Goal: Use online tool/utility: Use online tool/utility

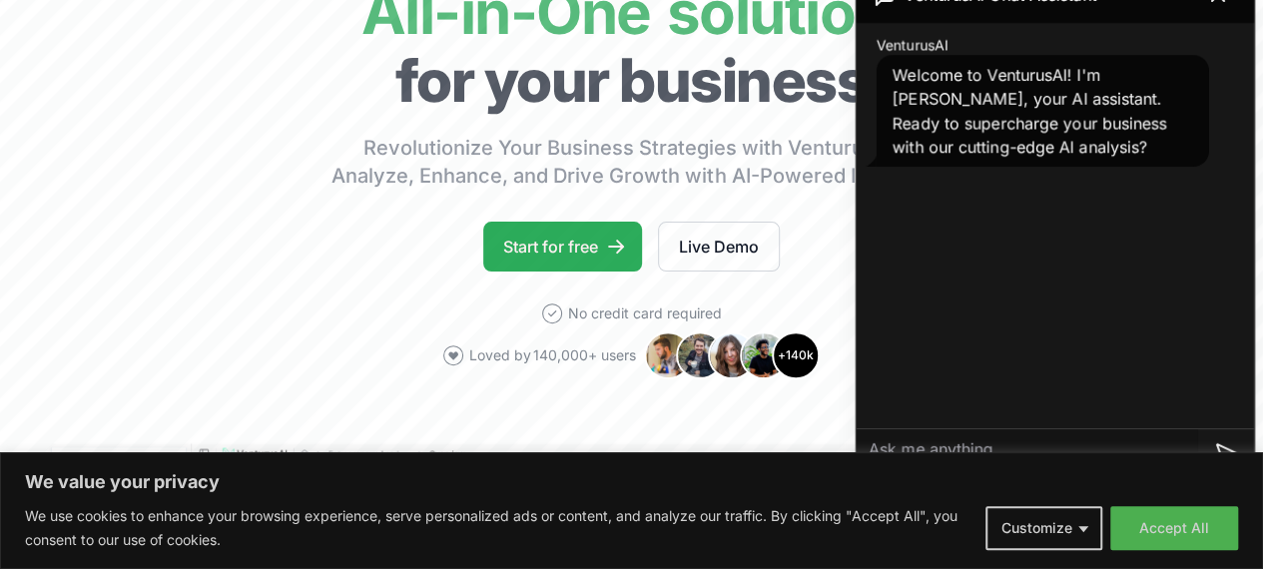
scroll to position [200, 0]
click at [543, 262] on link "Start for free" at bounding box center [562, 247] width 159 height 50
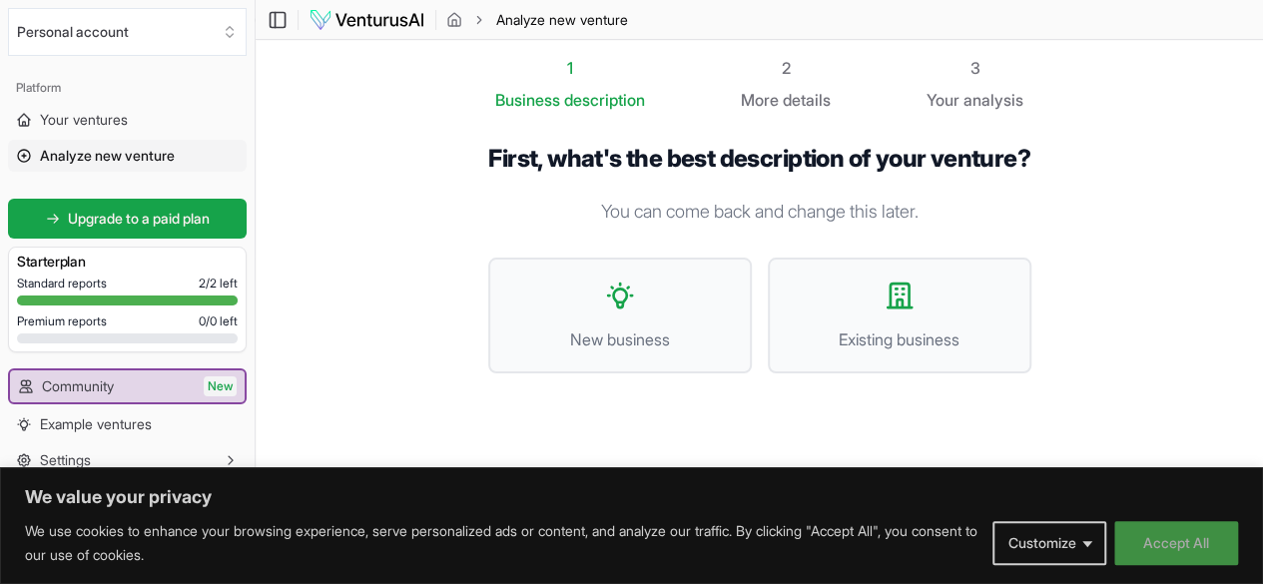
click at [1160, 532] on button "Accept All" at bounding box center [1176, 543] width 124 height 44
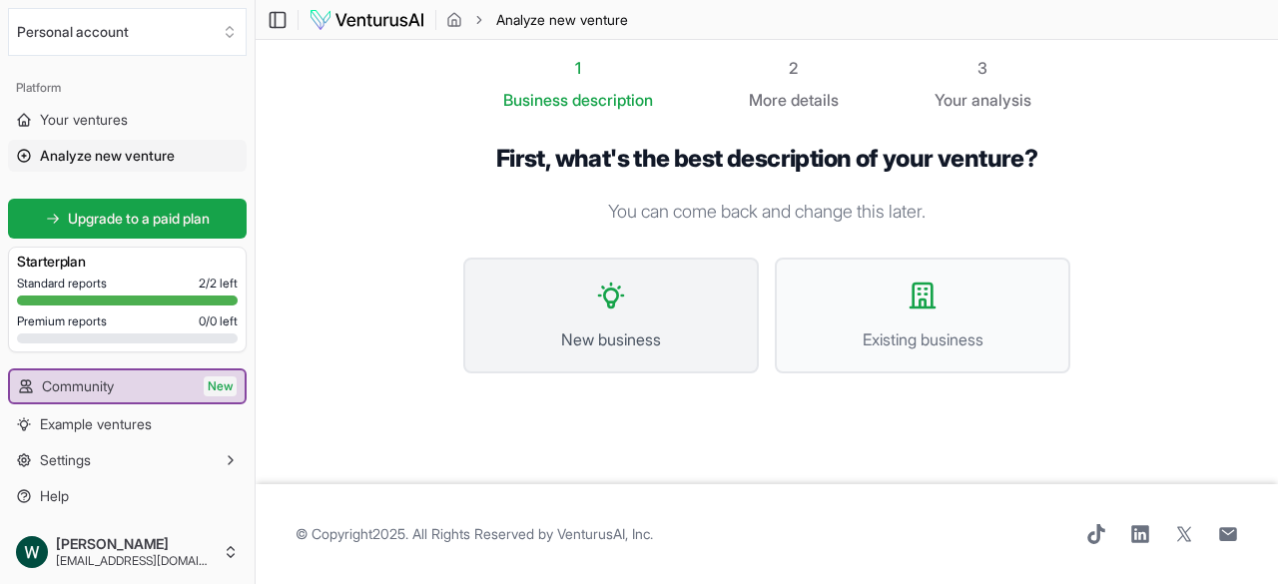
click at [729, 342] on span "New business" at bounding box center [611, 339] width 252 height 24
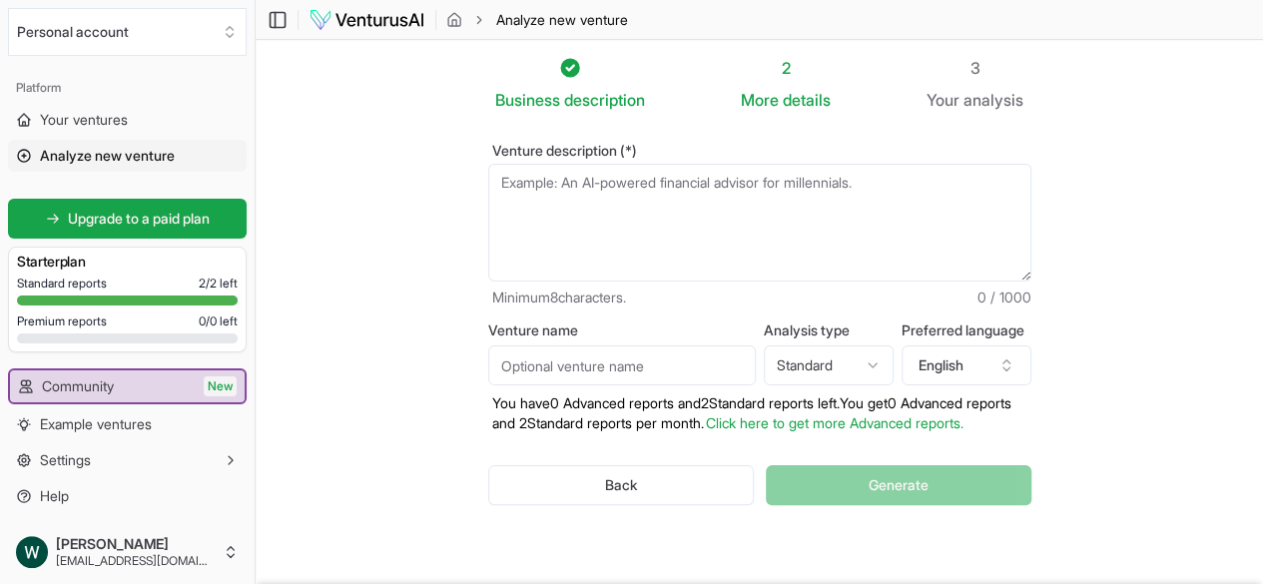
click at [637, 187] on textarea "Venture description (*)" at bounding box center [759, 223] width 543 height 118
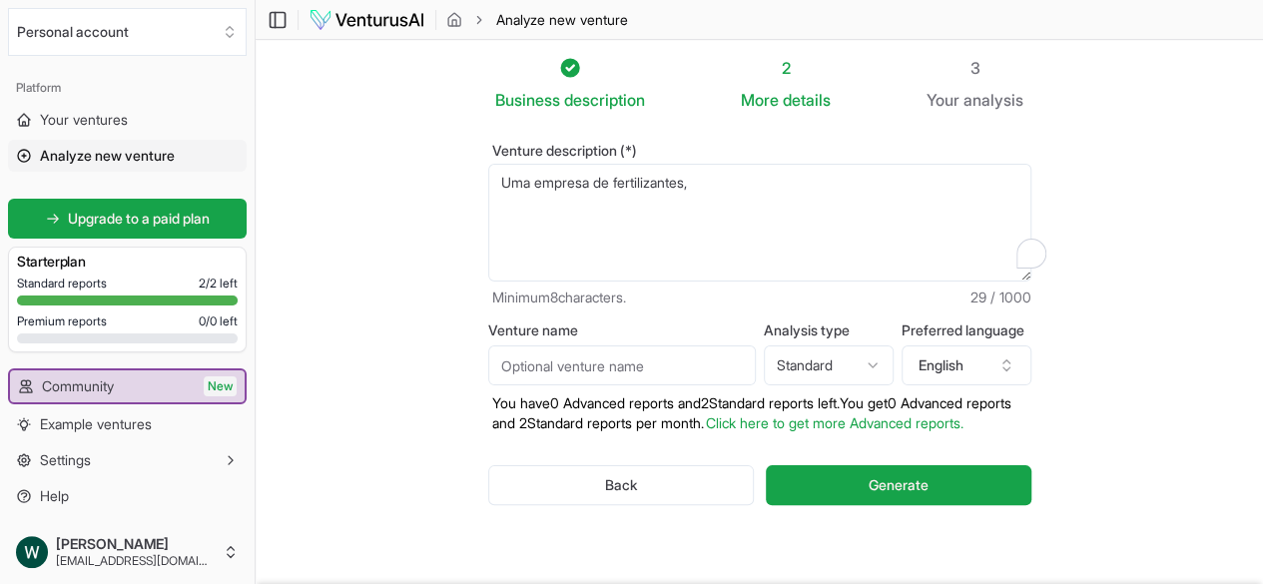
drag, startPoint x: 679, startPoint y: 181, endPoint x: 379, endPoint y: 182, distance: 299.4
click at [379, 182] on section "Business description 2 More details 3 Your analysis Venture description (*) Uma…" at bounding box center [759, 312] width 1007 height 545
paste textarea "Você é um consultor sênior em agronegócio, importação e nacionalização de ferti…"
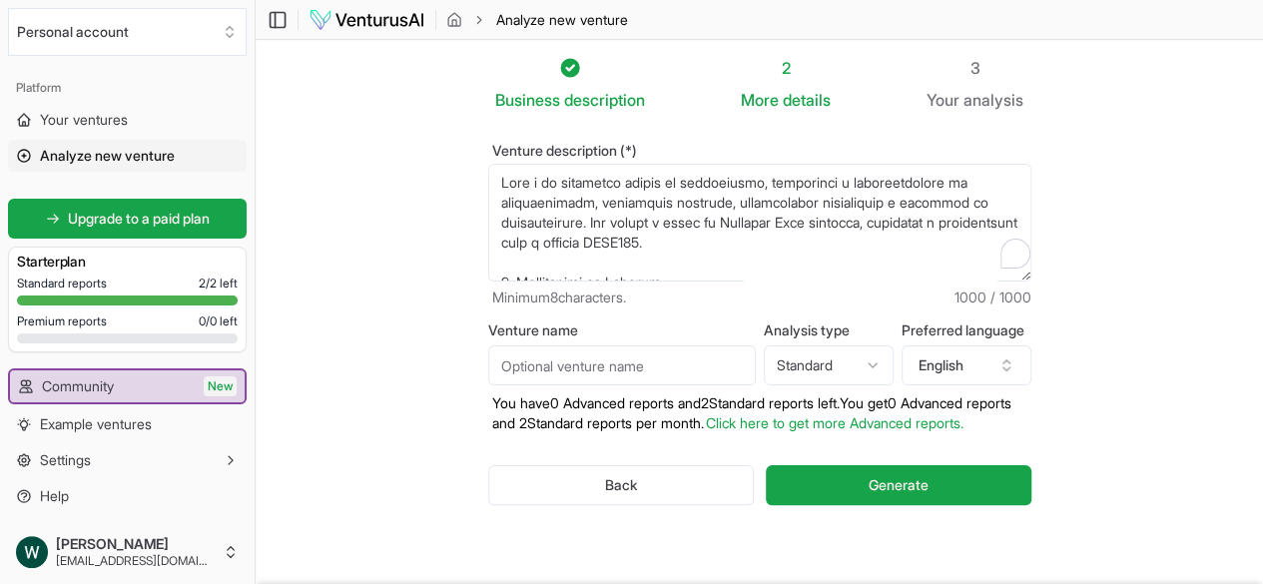
scroll to position [369, 0]
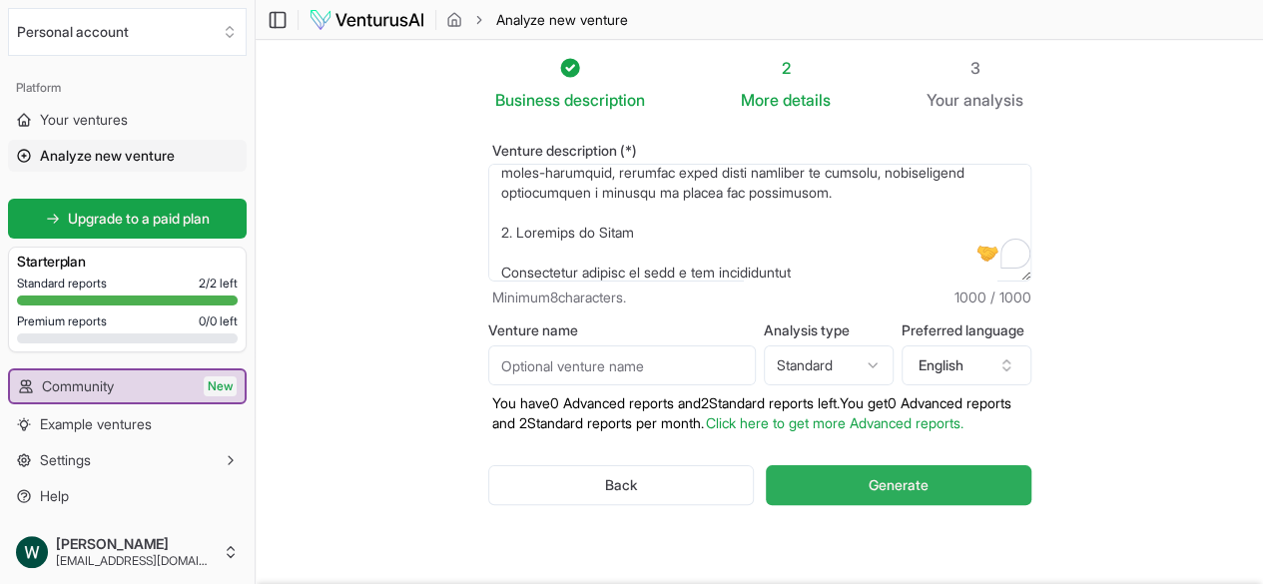
type textarea "Você é um consultor sênior em agronegócio, importação e nacionalização de ferti…"
click at [928, 488] on span "Generate" at bounding box center [898, 485] width 60 height 20
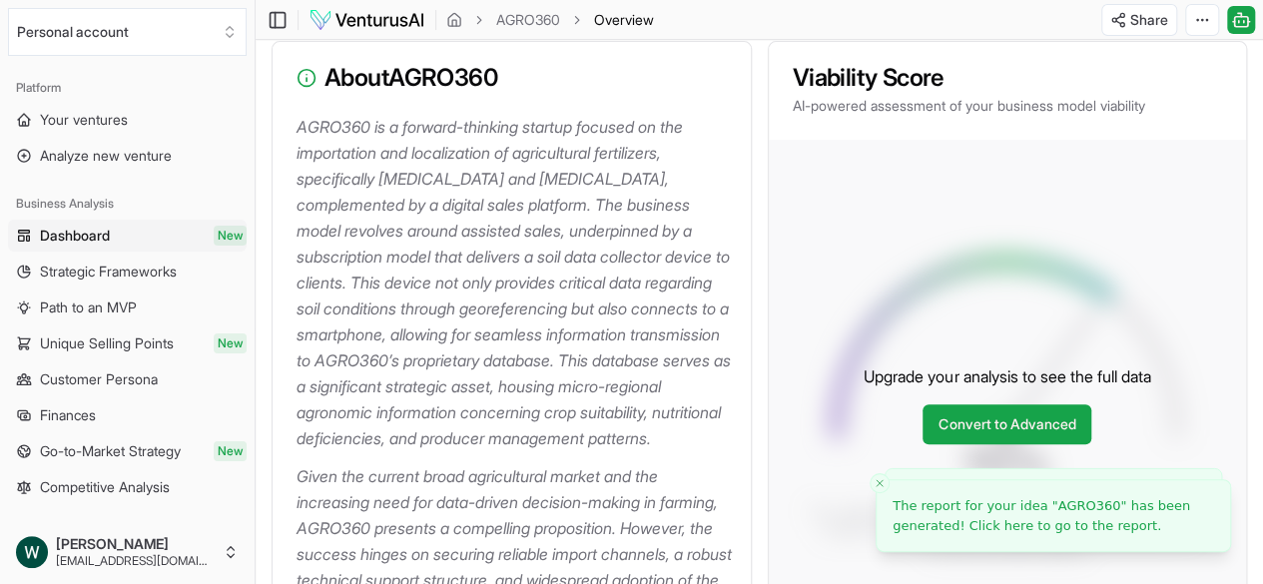
scroll to position [299, 0]
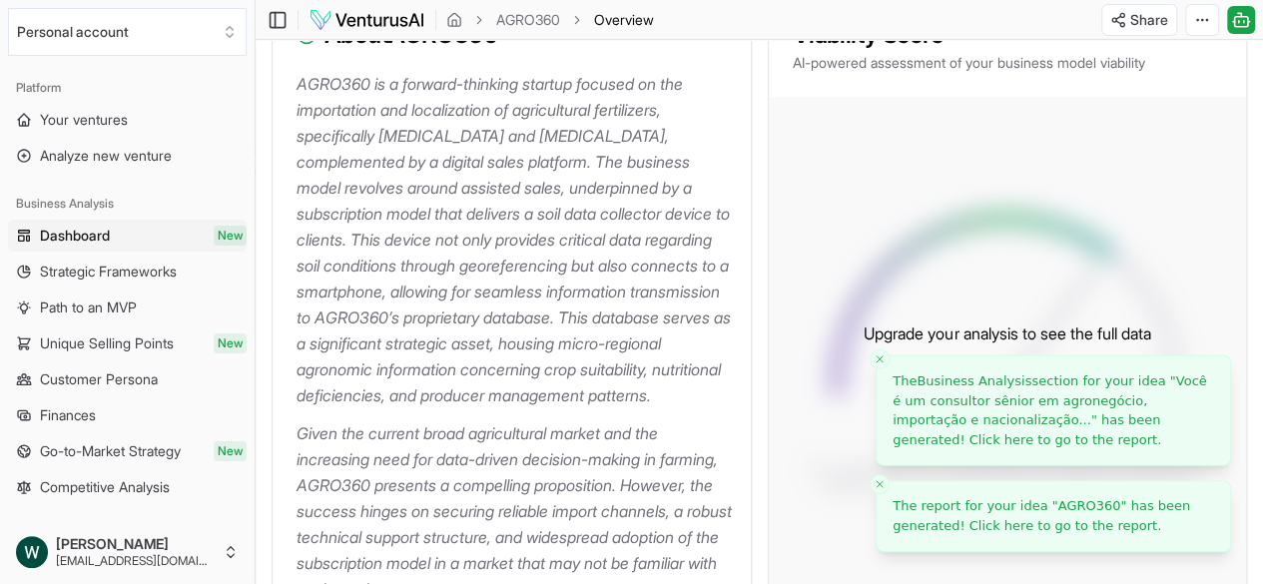
click at [1000, 526] on span "The report for your idea " AGRO360 " has been generated! Click here to go to th…" at bounding box center [1040, 515] width 297 height 35
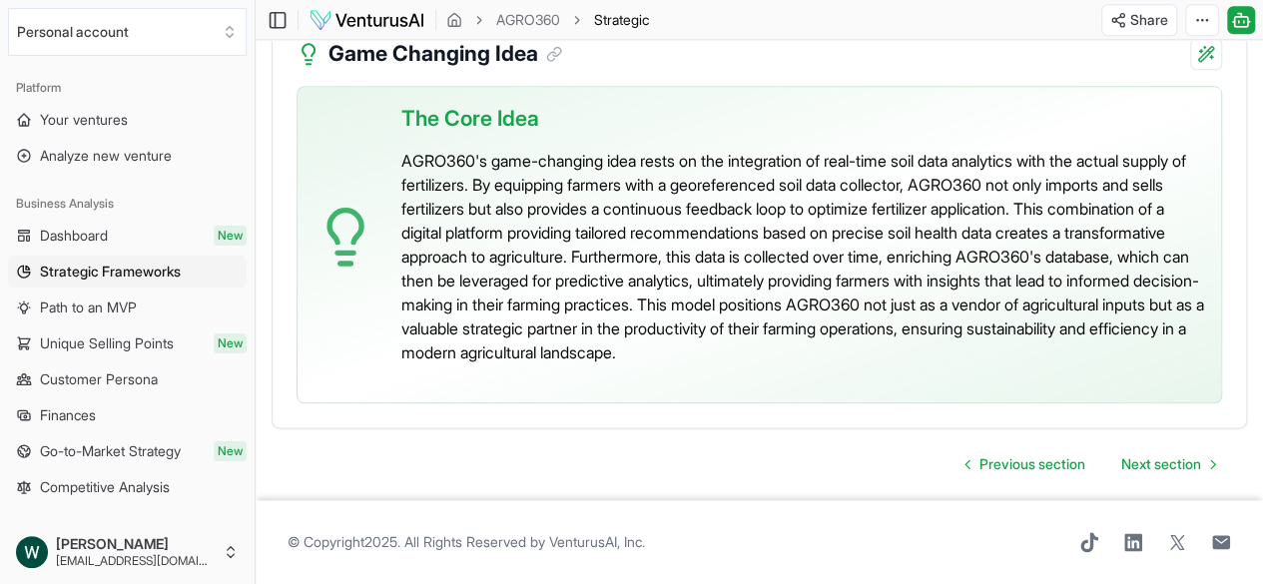
scroll to position [4826, 0]
click at [1134, 454] on span "Next section" at bounding box center [1161, 464] width 80 height 20
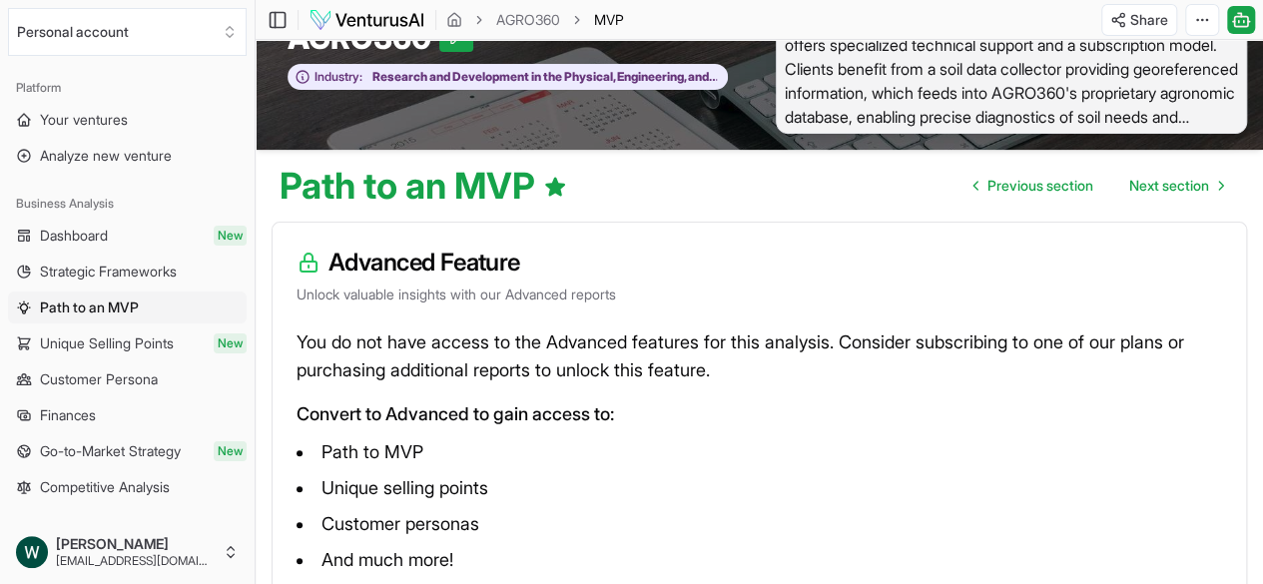
scroll to position [200, 0]
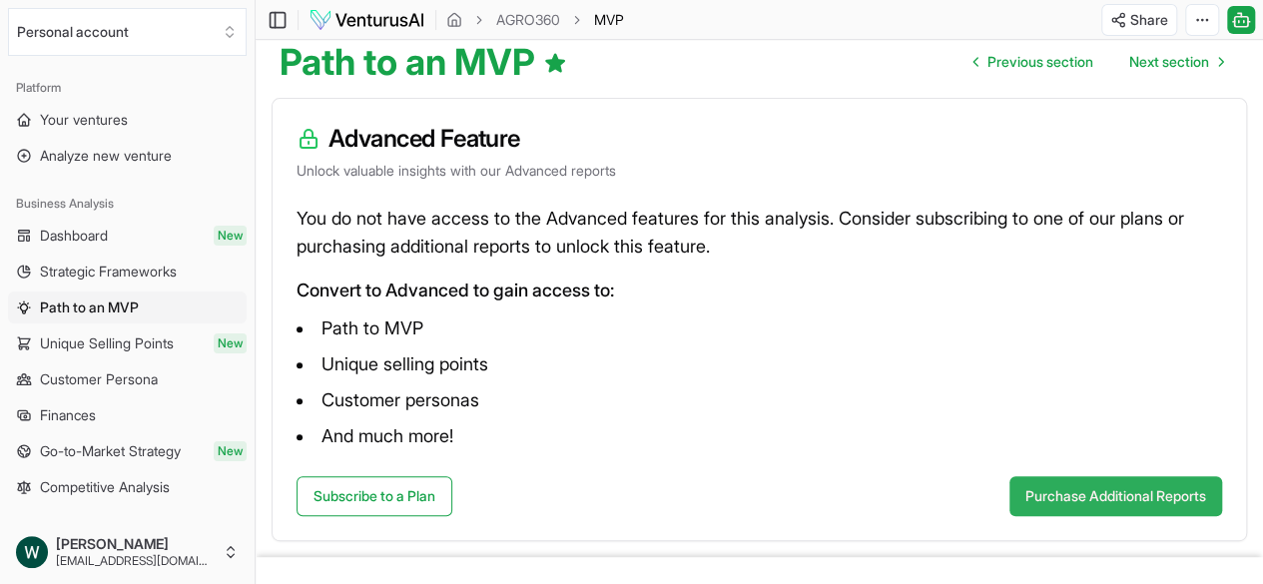
click at [1087, 502] on button "Purchase Additional Reports" at bounding box center [1115, 496] width 213 height 40
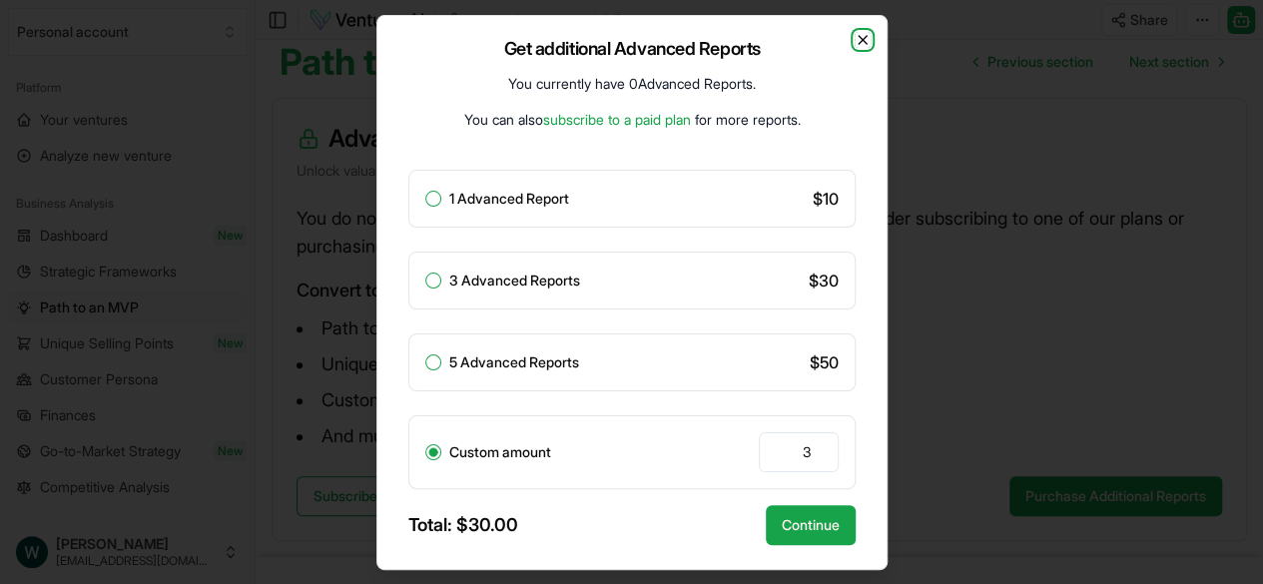
click at [868, 34] on icon "button" at bounding box center [862, 40] width 16 height 16
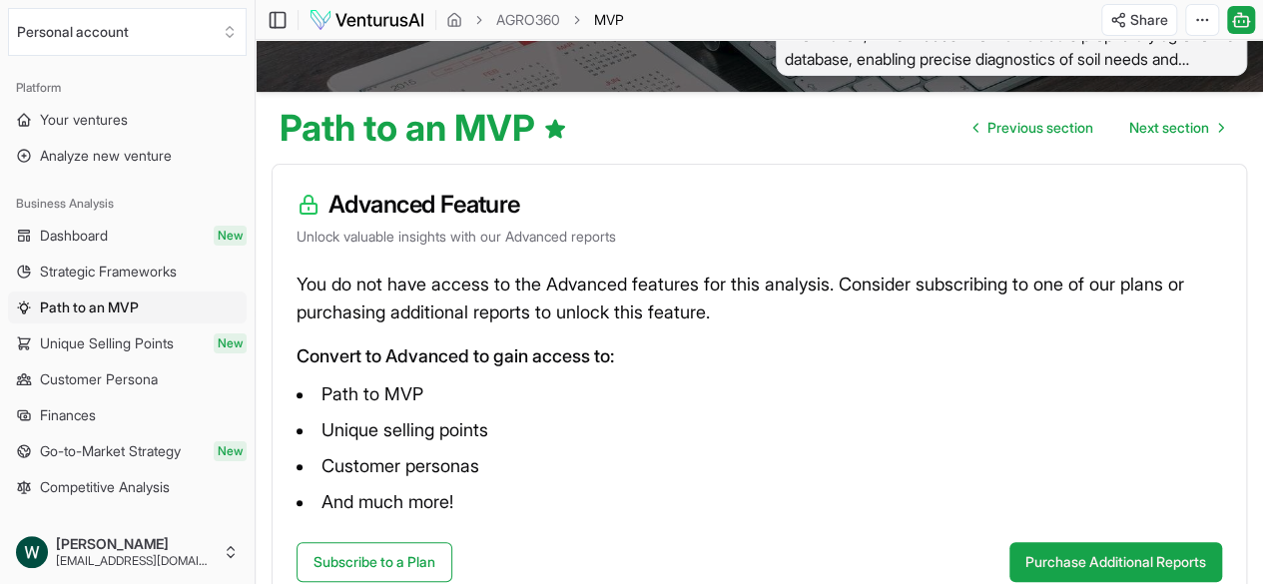
scroll to position [0, 0]
